Goal: Navigation & Orientation: Understand site structure

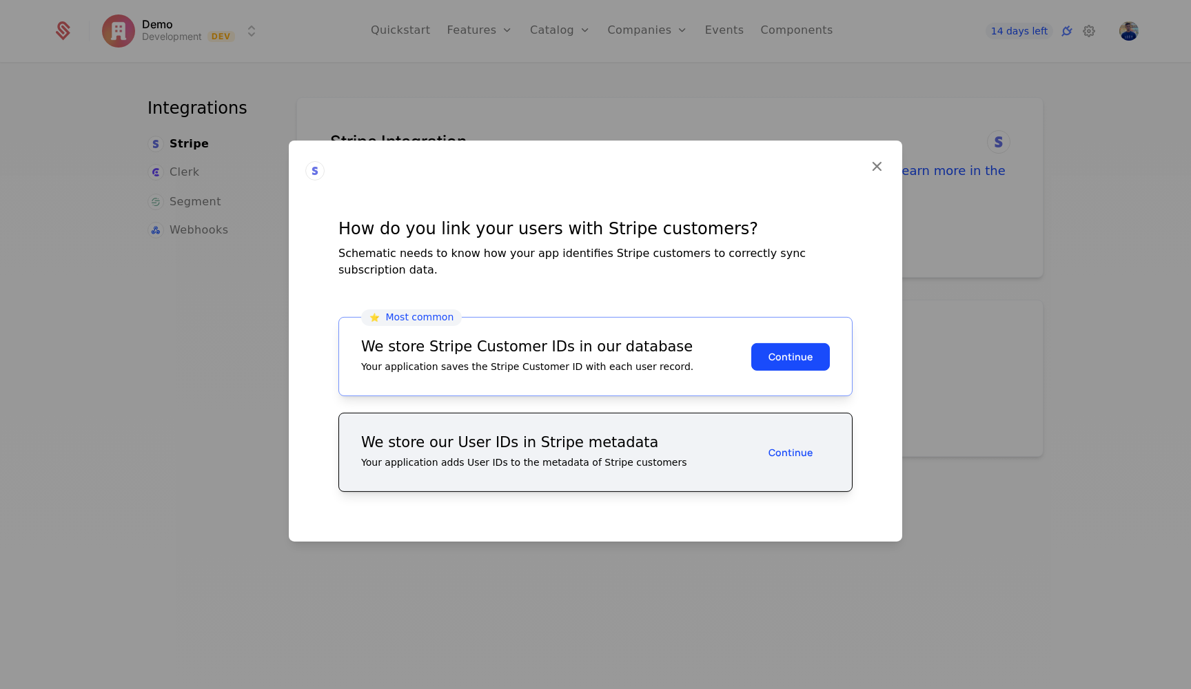
click at [784, 351] on button "Continue" at bounding box center [790, 357] width 79 height 28
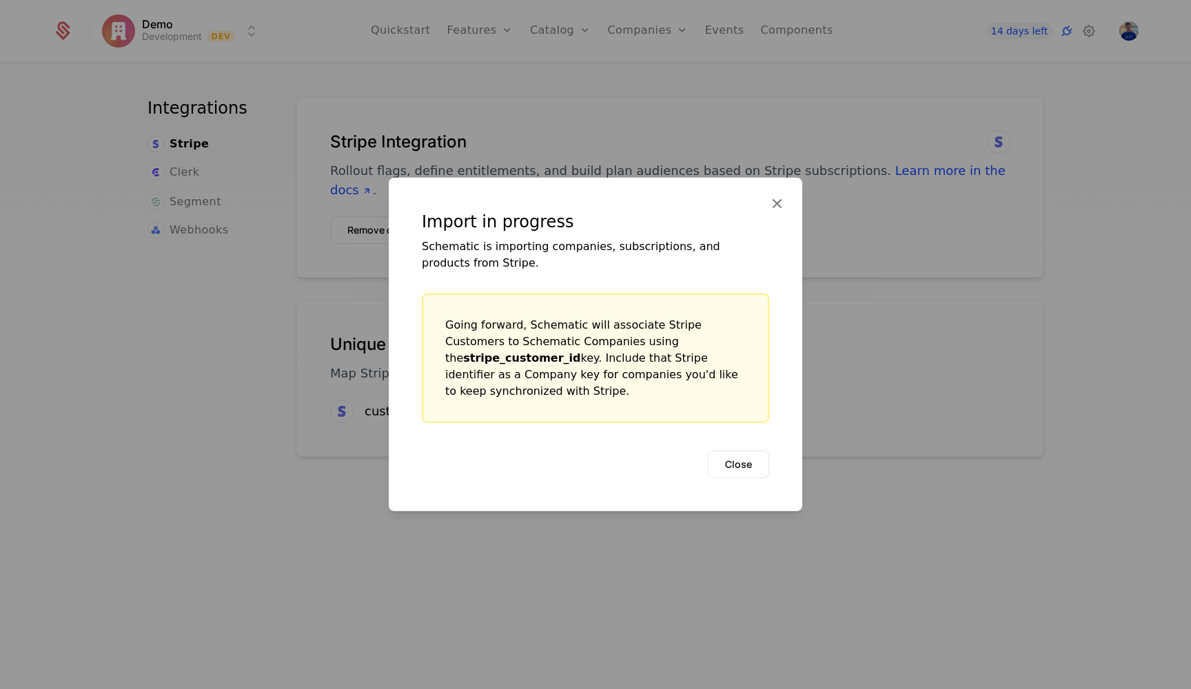
click at [735, 459] on button "Close" at bounding box center [738, 465] width 61 height 28
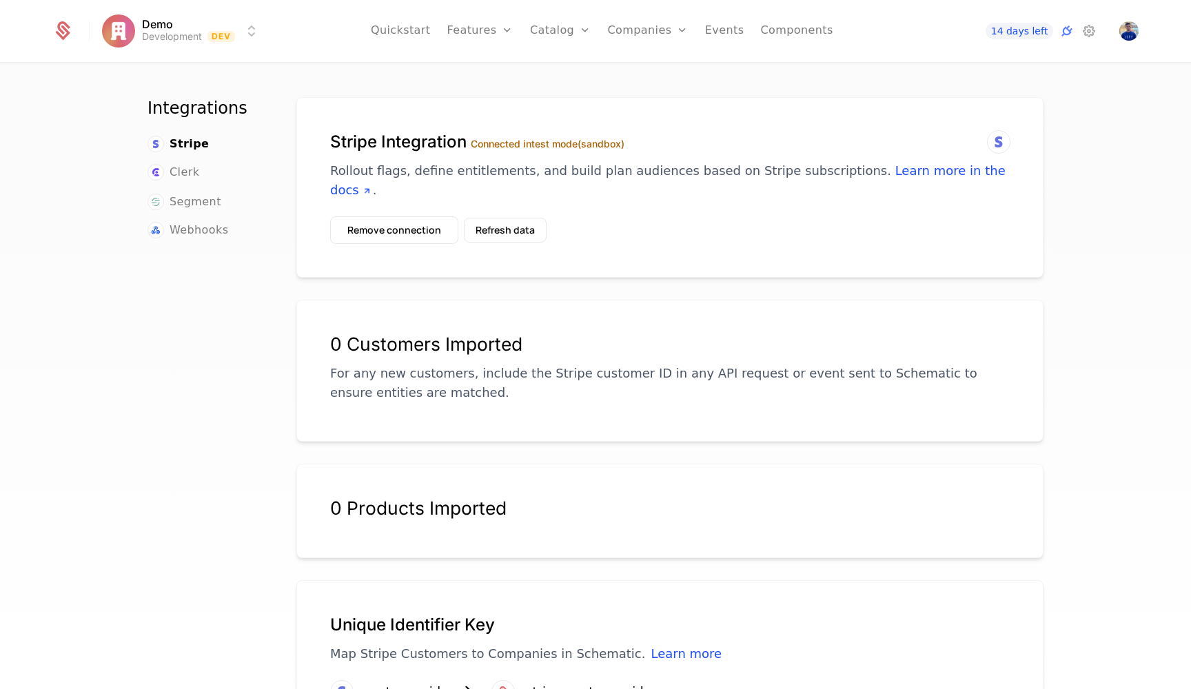
click at [514, 218] on button "Refresh data" at bounding box center [505, 230] width 83 height 25
click at [511, 218] on button "Refresh data" at bounding box center [505, 230] width 83 height 25
click at [184, 147] on span "Stripe" at bounding box center [189, 144] width 39 height 17
click at [1080, 30] on div "14 days left" at bounding box center [1020, 31] width 154 height 17
click at [1092, 32] on icon at bounding box center [1089, 31] width 17 height 17
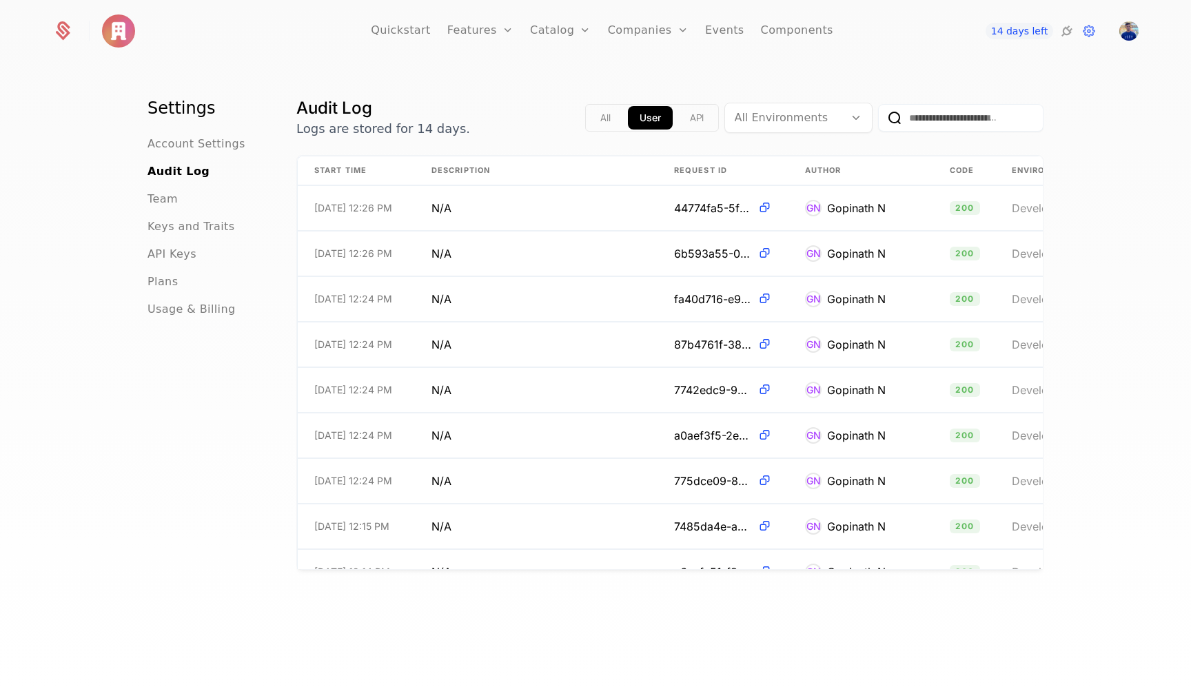
click at [223, 143] on span "Account Settings" at bounding box center [196, 144] width 98 height 17
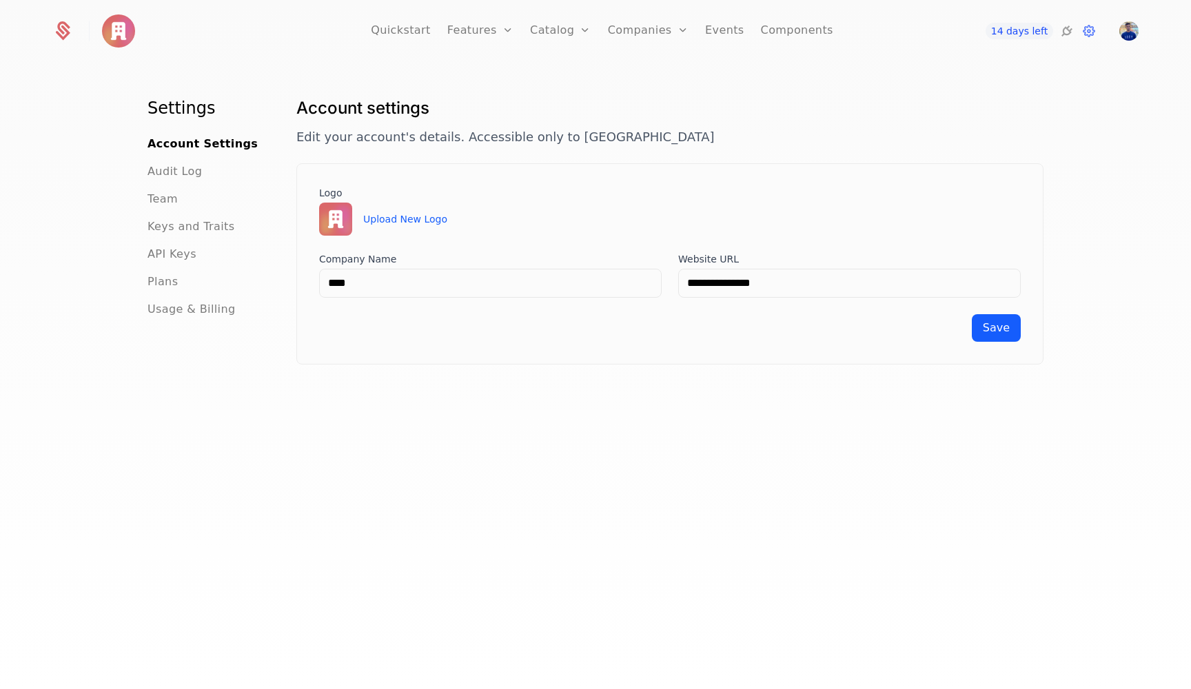
click at [167, 287] on span "Plans" at bounding box center [162, 282] width 30 height 17
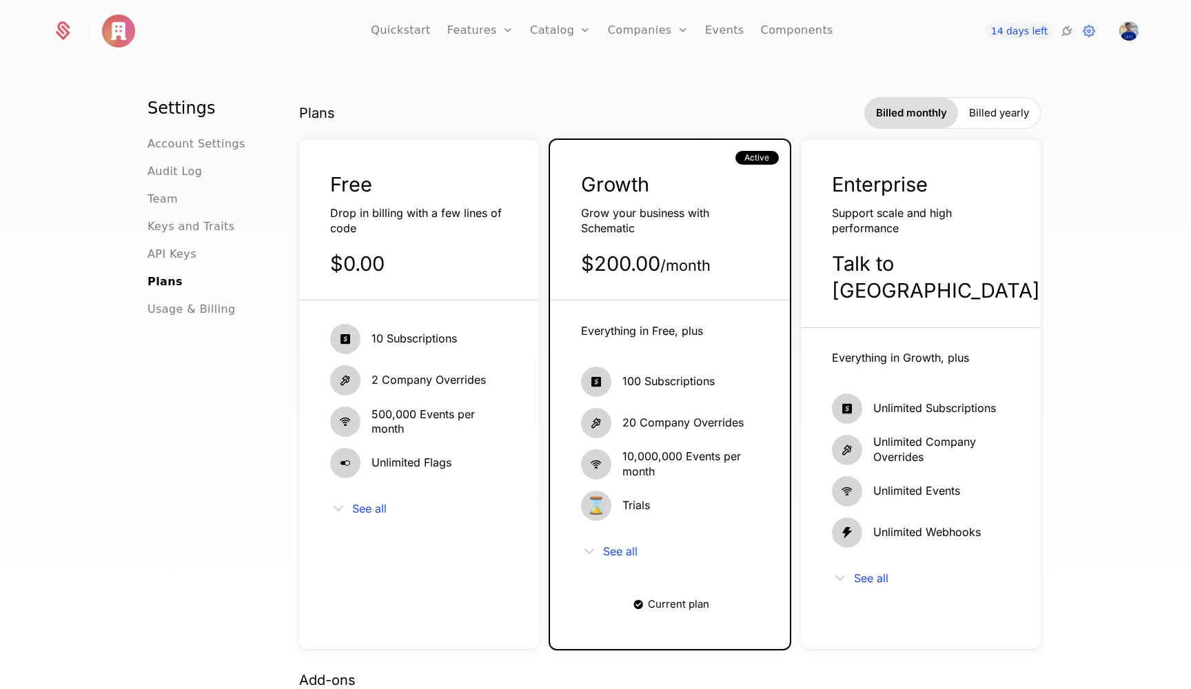
click at [570, 138] on link "Configuration" at bounding box center [581, 133] width 71 height 11
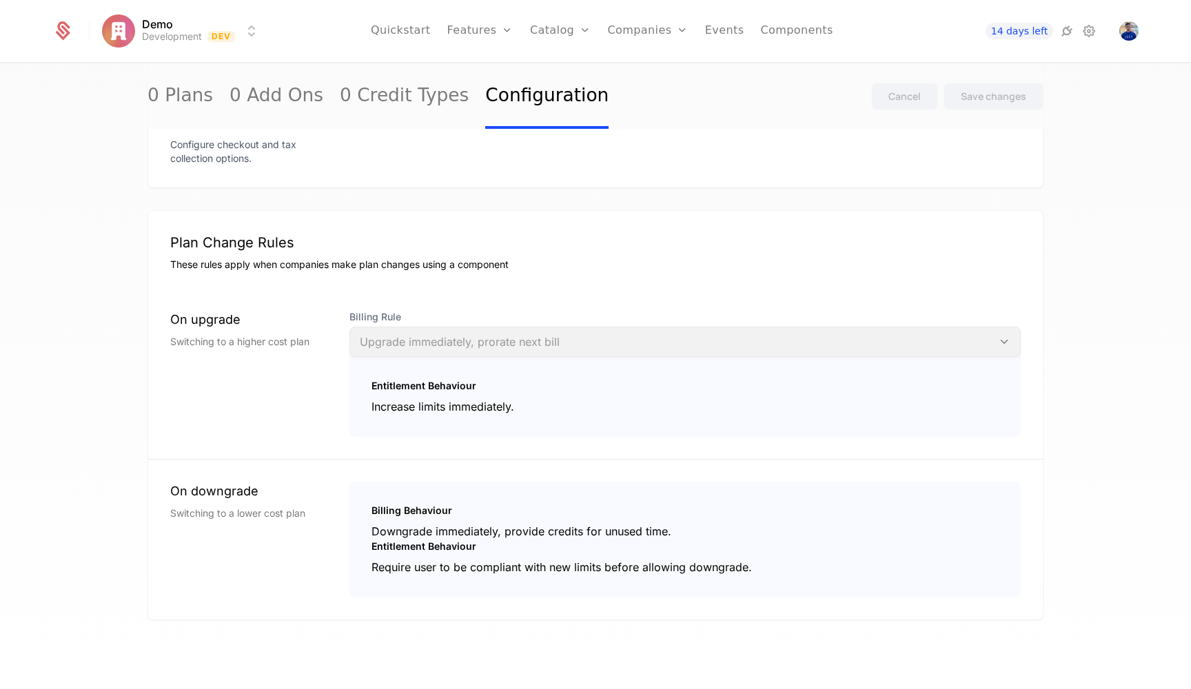
scroll to position [1144, 0]
click at [784, 34] on link "Components" at bounding box center [796, 31] width 72 height 62
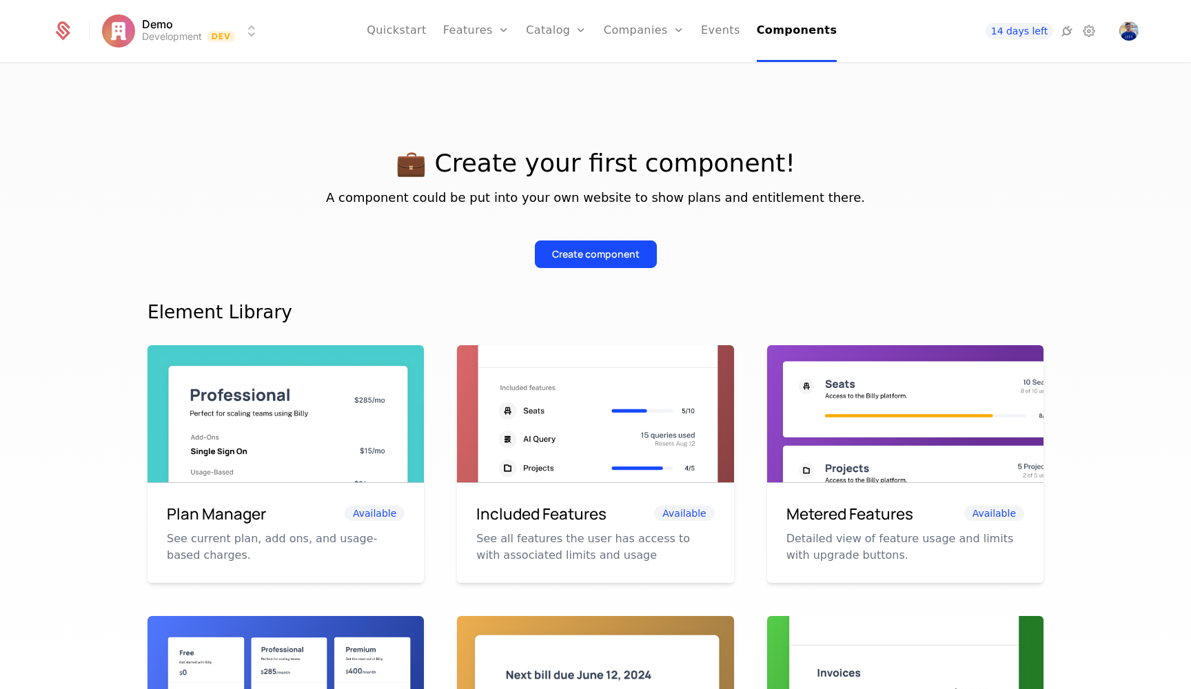
click at [574, 139] on link "Configuration" at bounding box center [577, 133] width 71 height 11
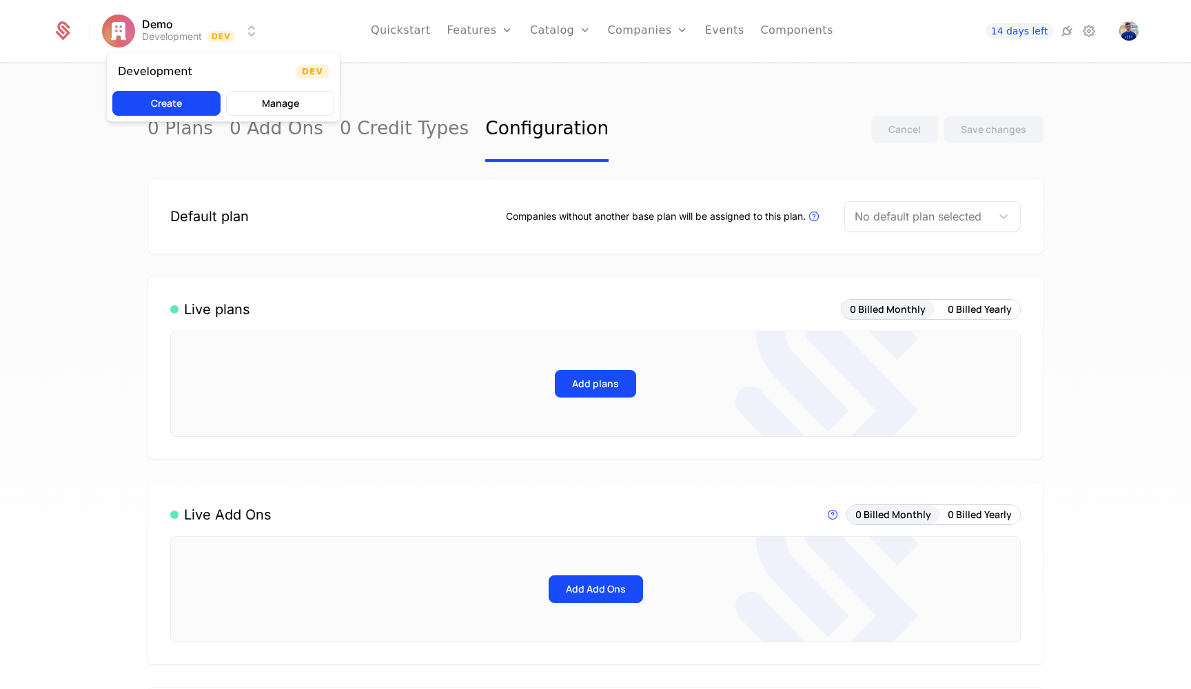
click at [249, 25] on html "Demo Development Dev Quickstart Features Features Flags Catalog Plans Add Ons C…" at bounding box center [595, 344] width 1191 height 689
click at [112, 208] on html "Demo Development Dev Quickstart Features Features Flags Catalog Plans Add Ons C…" at bounding box center [595, 344] width 1191 height 689
click at [487, 30] on link "Features" at bounding box center [480, 31] width 66 height 62
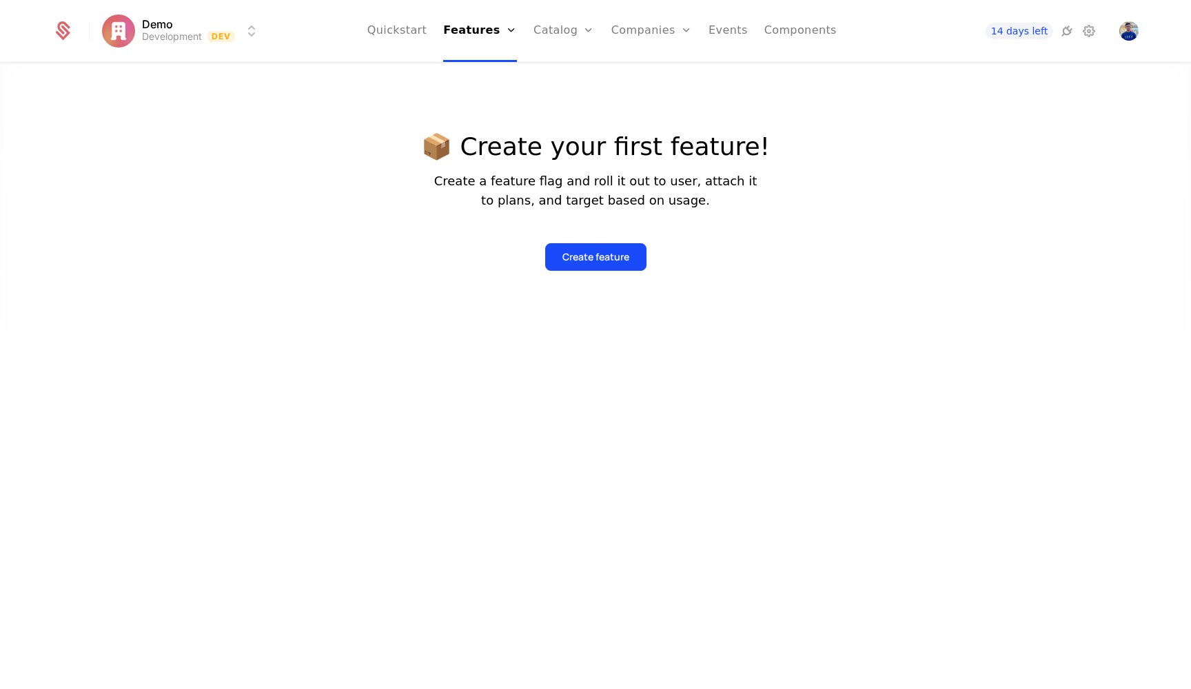
click at [569, 72] on link "Plans" at bounding box center [585, 67] width 71 height 11
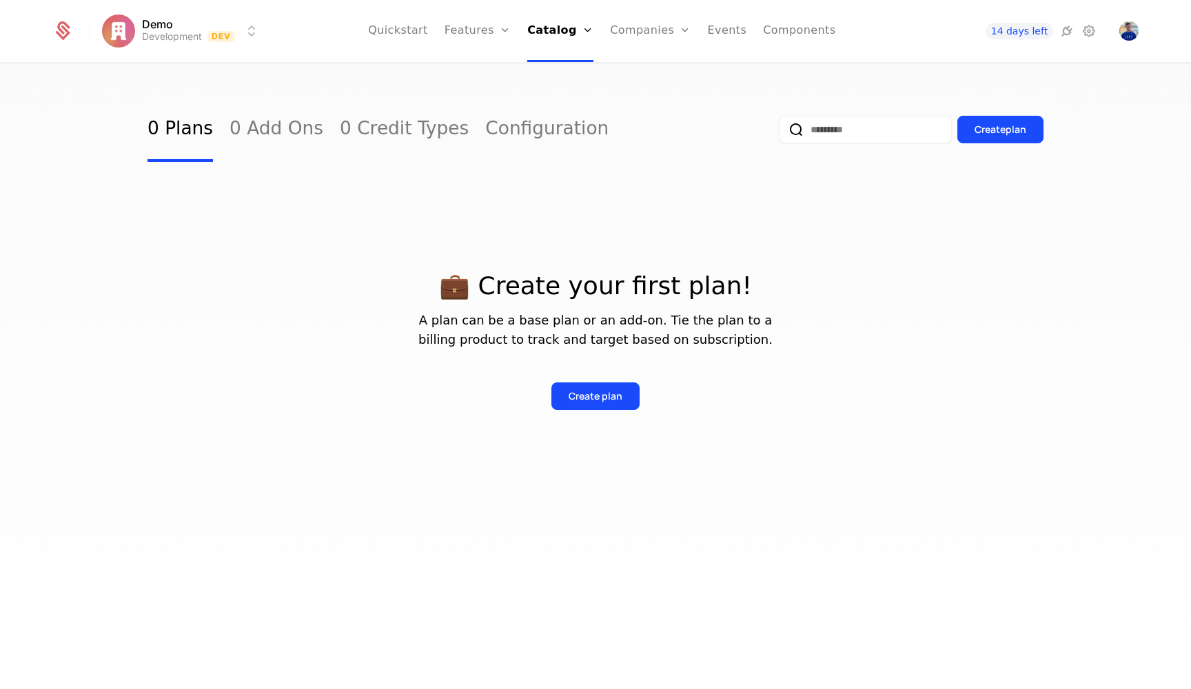
click at [506, 136] on link "Configuration" at bounding box center [546, 129] width 123 height 65
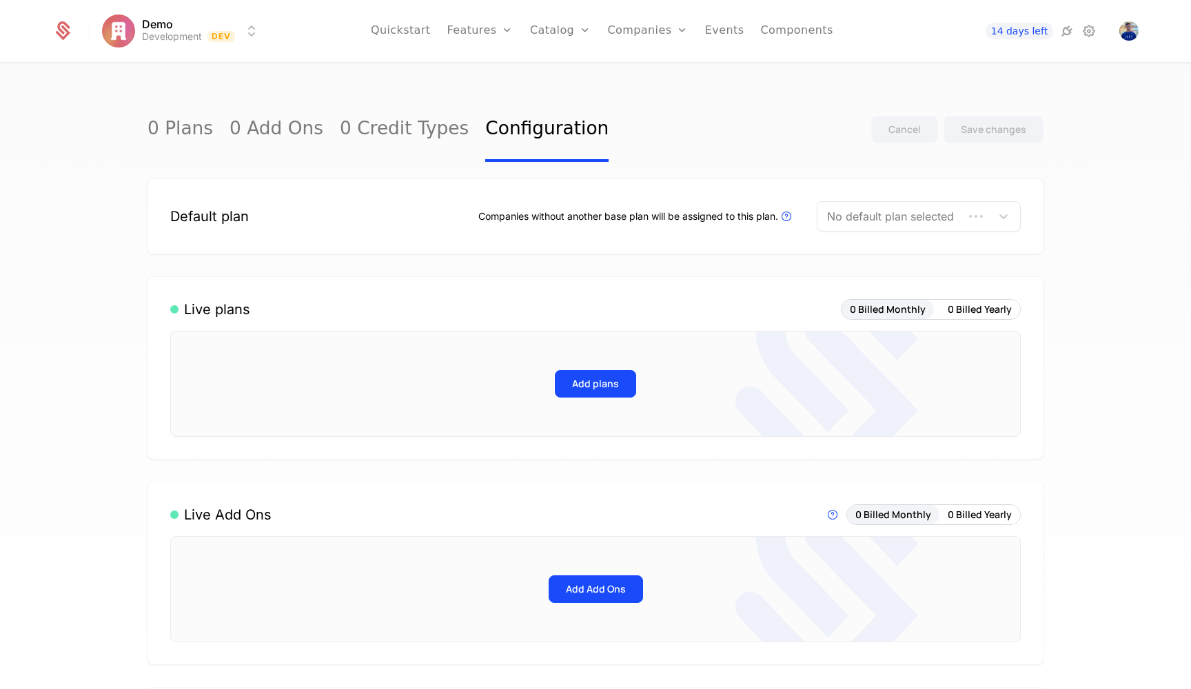
click at [168, 128] on link "0 Plans" at bounding box center [179, 129] width 65 height 65
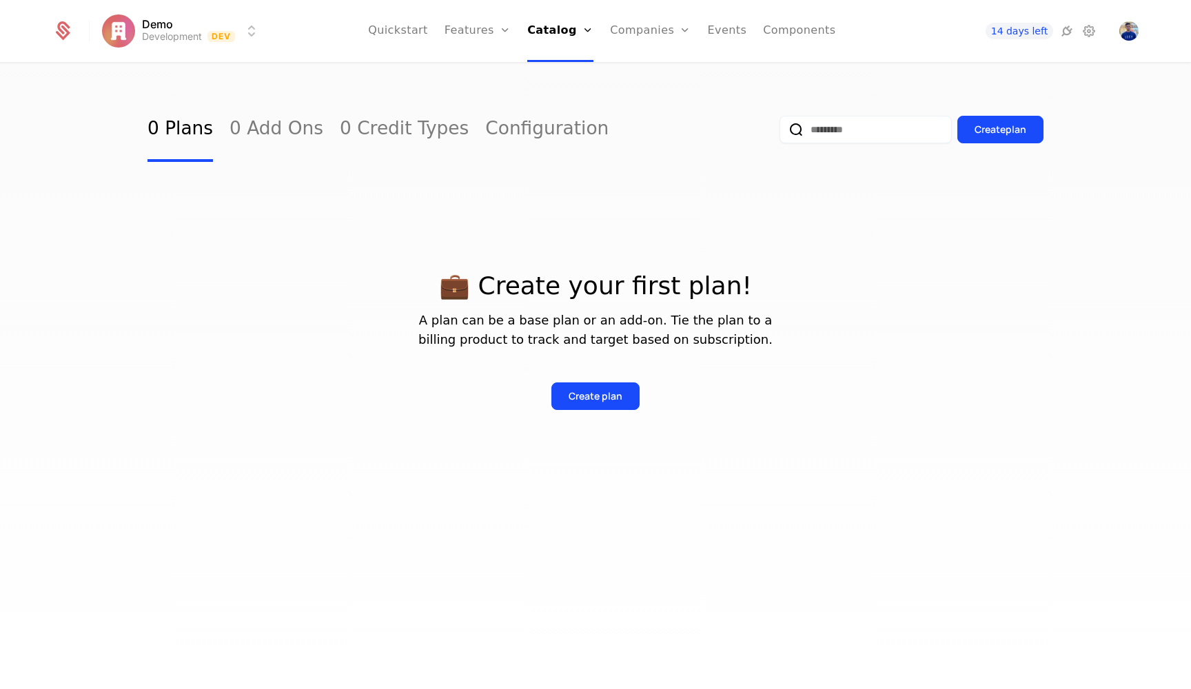
click at [738, 30] on link "Events" at bounding box center [727, 31] width 39 height 62
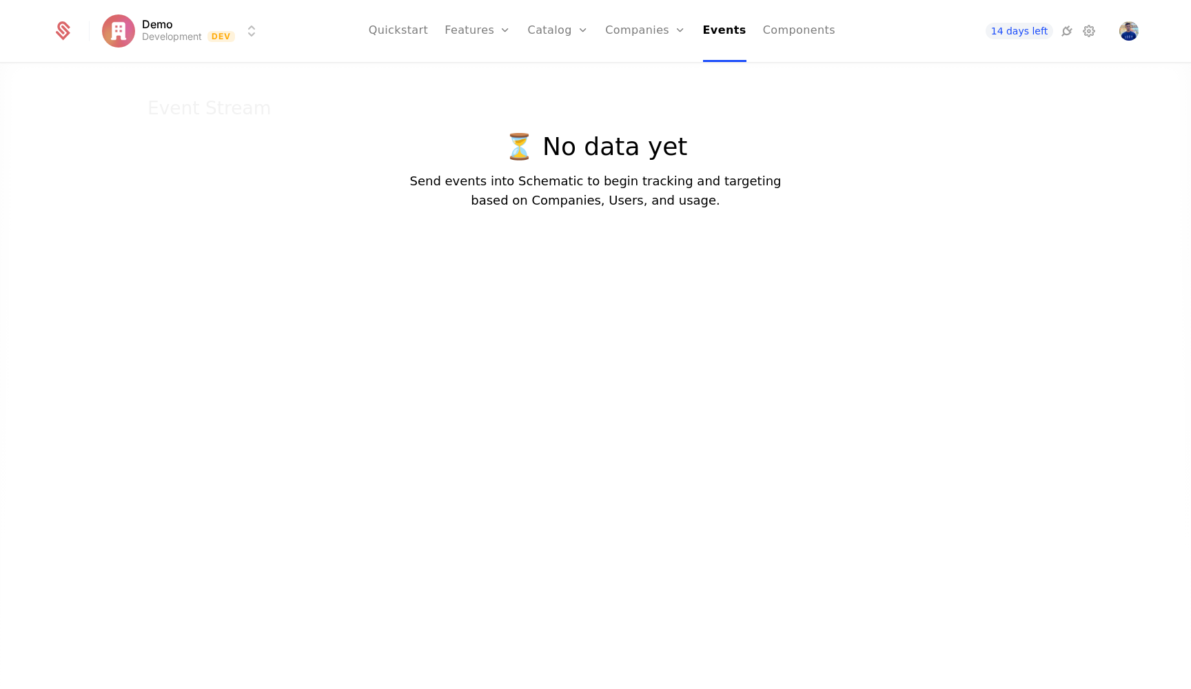
click at [1081, 28] on icon at bounding box center [1089, 31] width 17 height 17
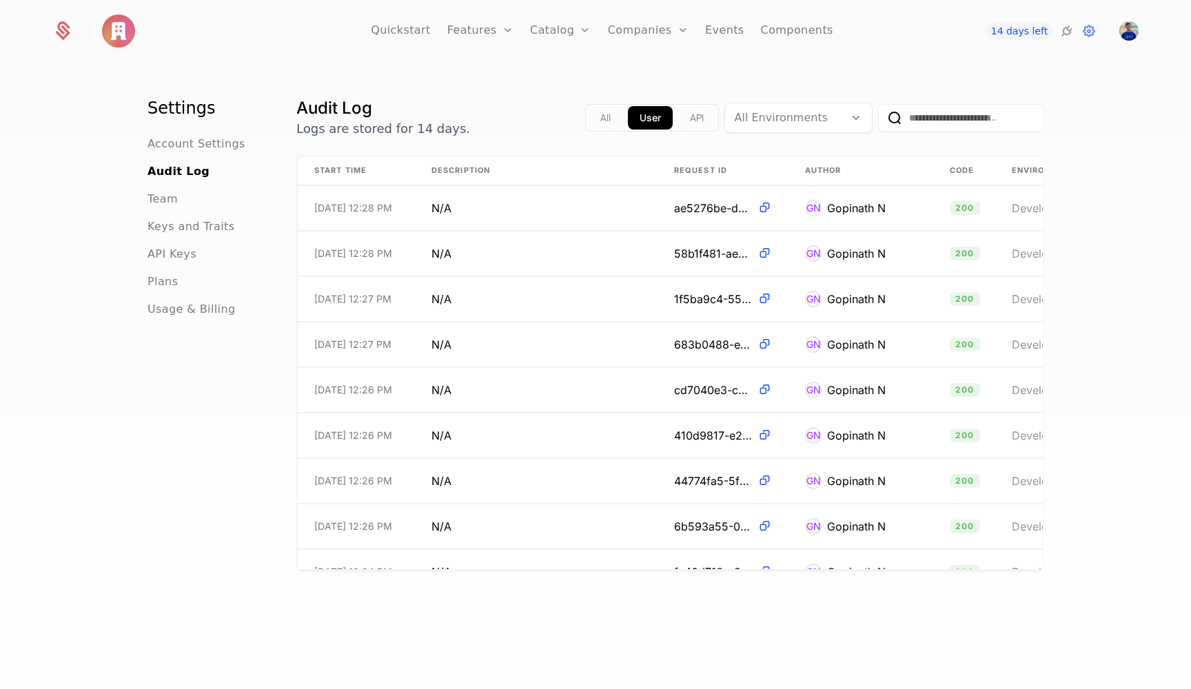
click at [431, 21] on link "Quickstart" at bounding box center [401, 31] width 60 height 62
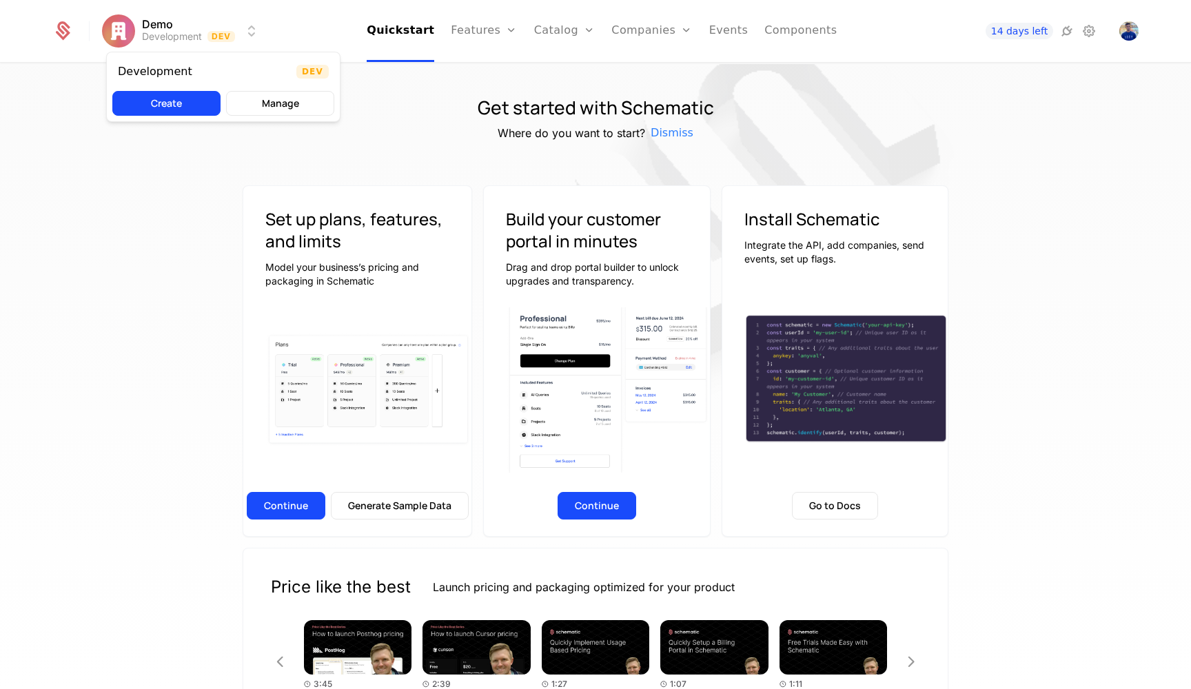
click at [141, 19] on html "Demo Development Dev Quickstart Features Features Flags Catalog Plans Add Ons C…" at bounding box center [595, 344] width 1191 height 689
click at [269, 96] on button "Manage" at bounding box center [280, 103] width 108 height 25
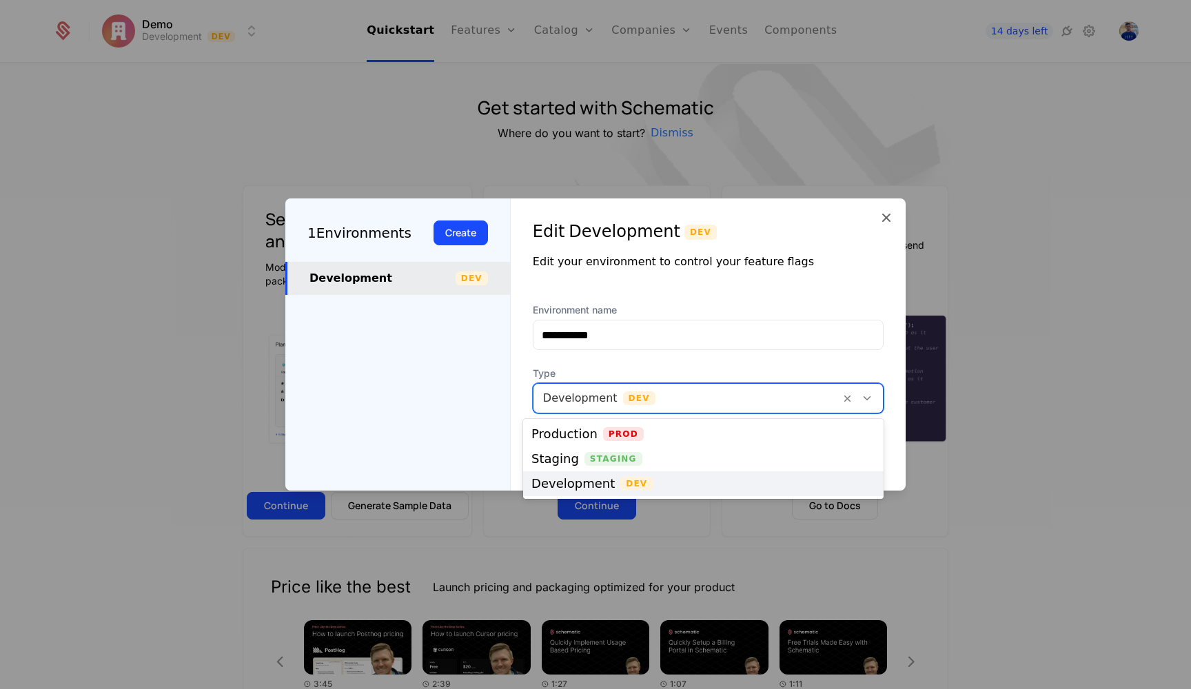
click at [679, 400] on div at bounding box center [686, 398] width 287 height 19
click at [695, 357] on div "**********" at bounding box center [708, 366] width 351 height 127
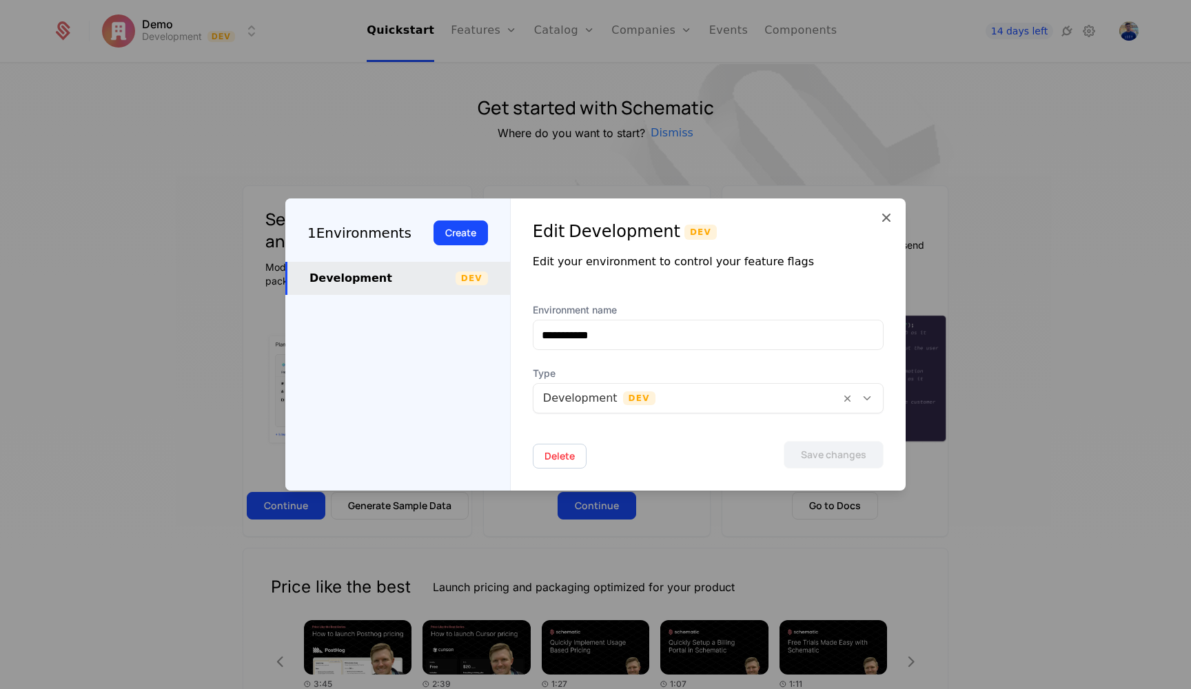
click at [374, 227] on div "1 Environments" at bounding box center [359, 233] width 104 height 21
click at [885, 219] on icon at bounding box center [886, 217] width 17 height 17
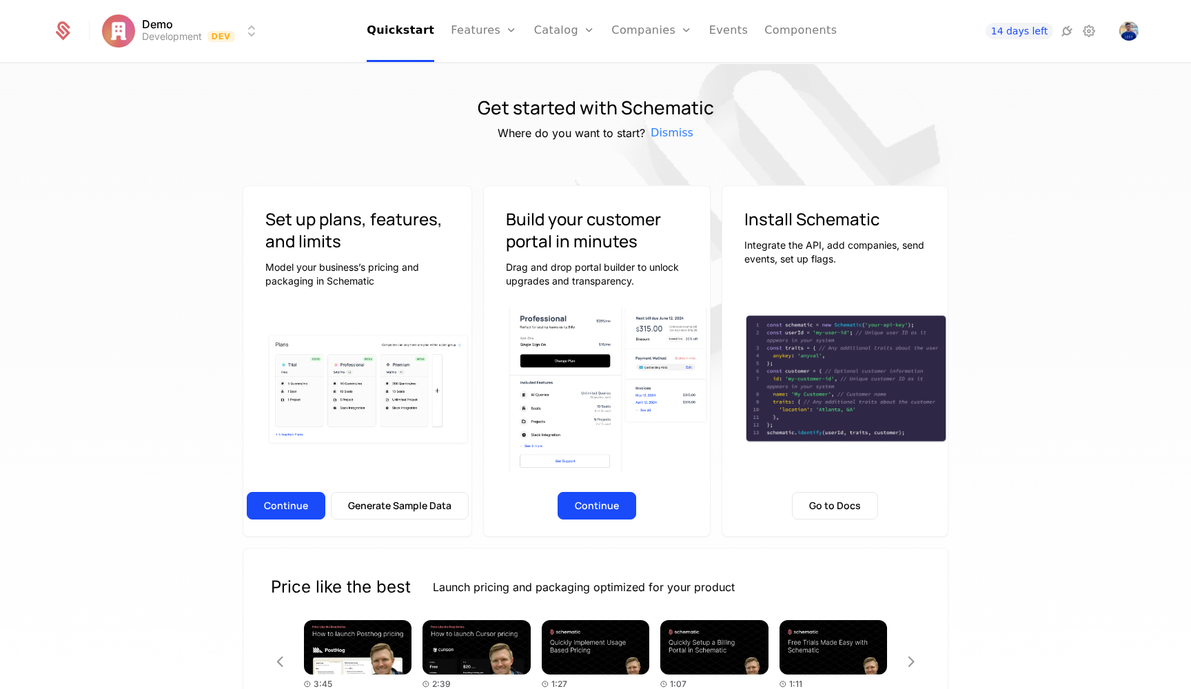
click at [576, 94] on link "Add Ons" at bounding box center [586, 89] width 71 height 11
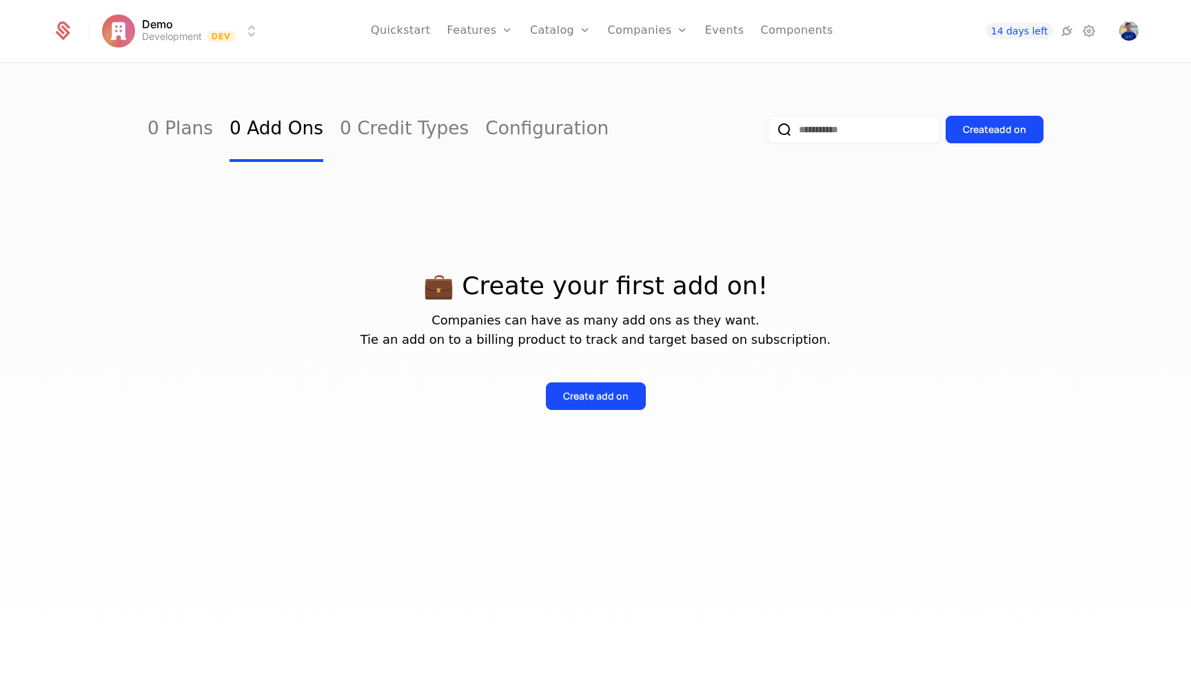
click at [705, 23] on link "Events" at bounding box center [724, 31] width 39 height 62
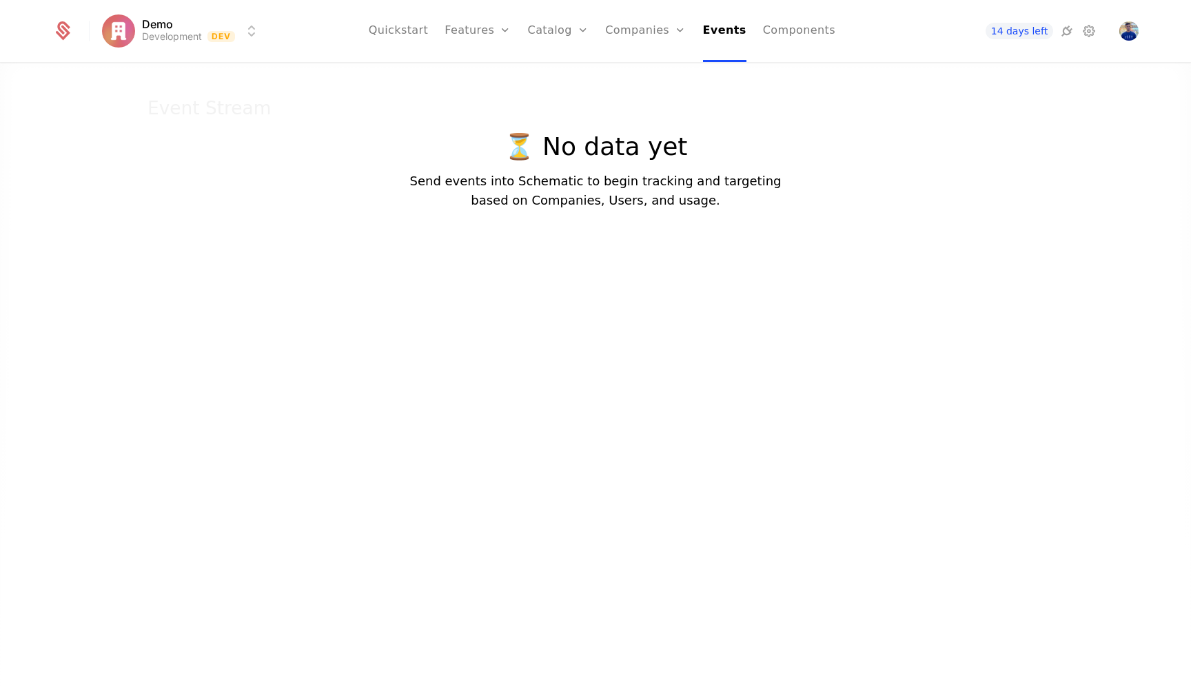
click at [776, 36] on link "Components" at bounding box center [799, 31] width 72 height 62
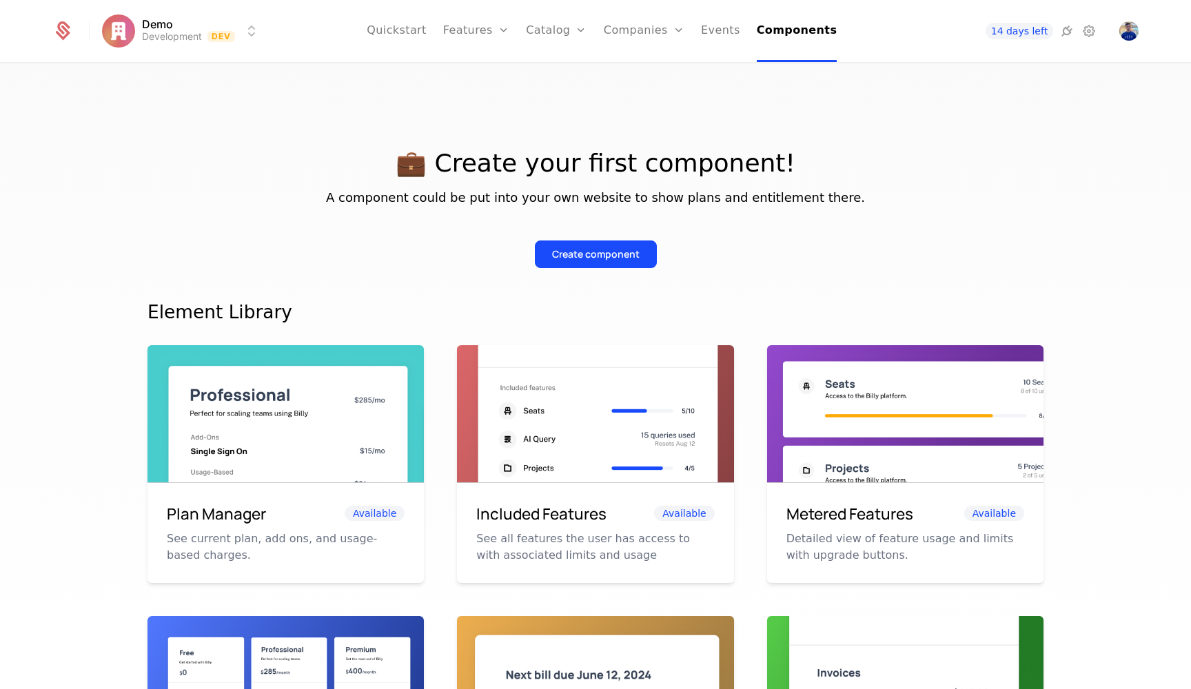
click at [1068, 34] on icon at bounding box center [1067, 31] width 17 height 17
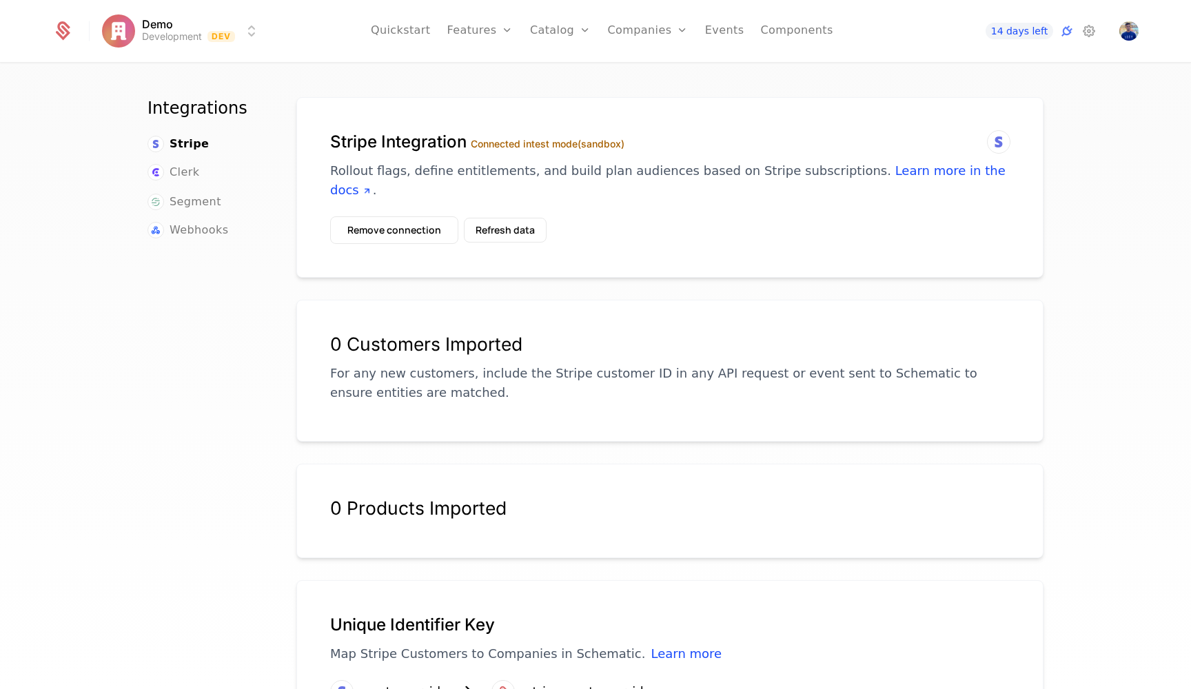
click at [1002, 141] on icon at bounding box center [998, 142] width 17 height 17
click at [947, 172] on link "Learn more in the docs" at bounding box center [667, 180] width 675 height 34
